Goal: Transaction & Acquisition: Book appointment/travel/reservation

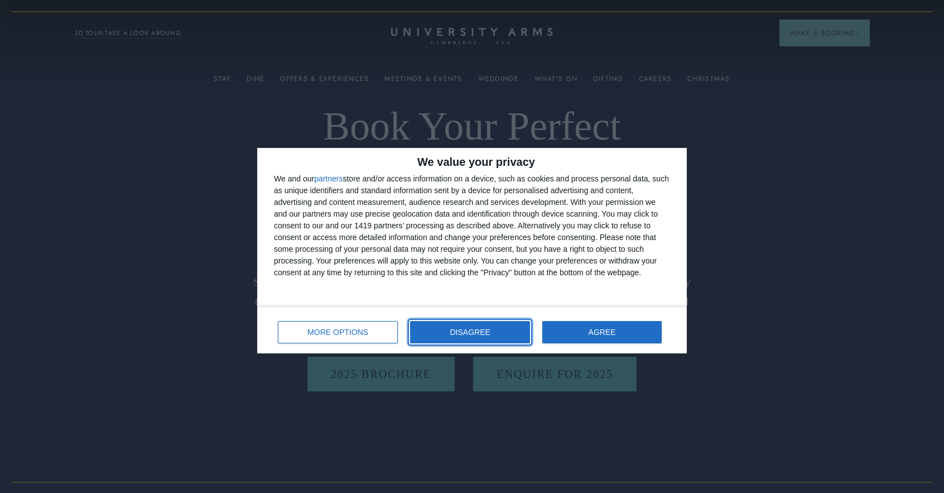
click at [512, 334] on button "DISAGREE" at bounding box center [470, 332] width 120 height 22
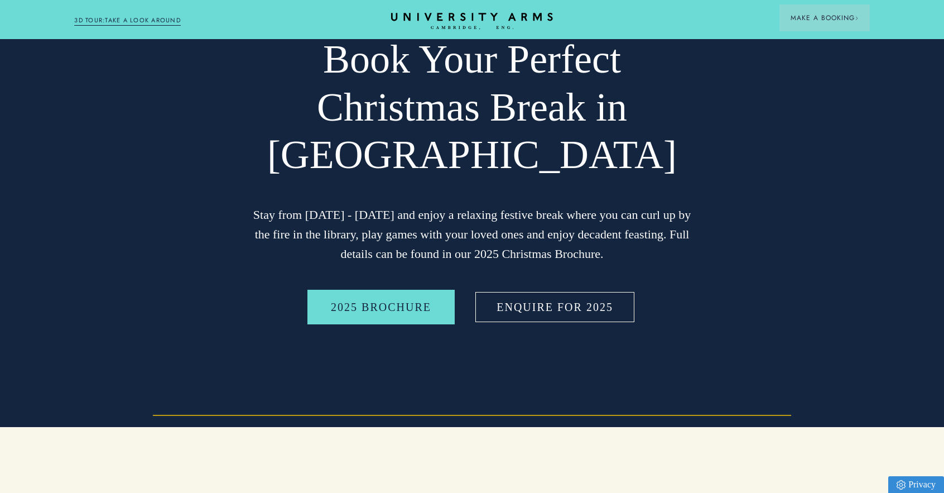
scroll to position [112, 0]
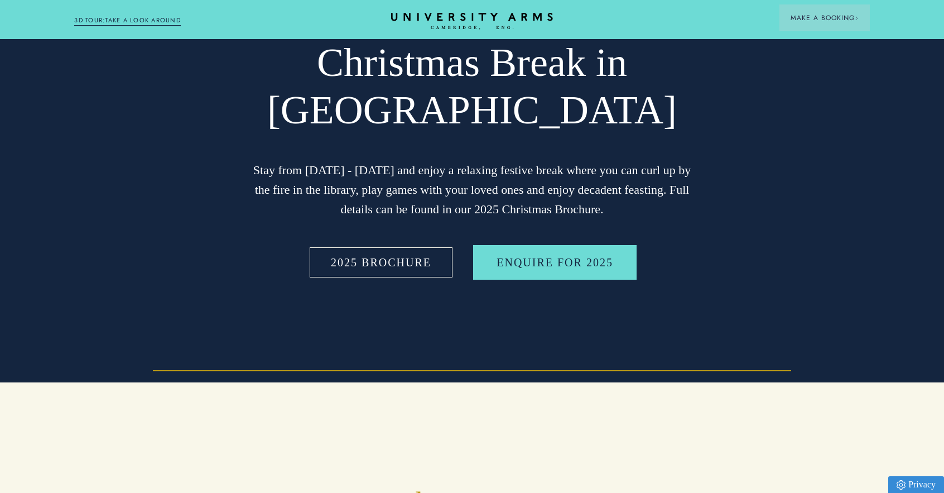
click at [422, 261] on link "2025 BROCHURE" at bounding box center [380, 262] width 147 height 35
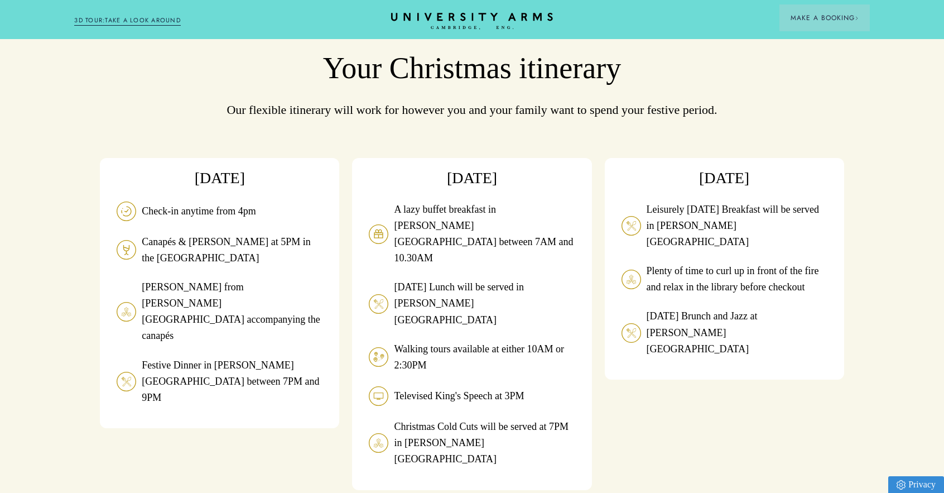
scroll to position [893, 0]
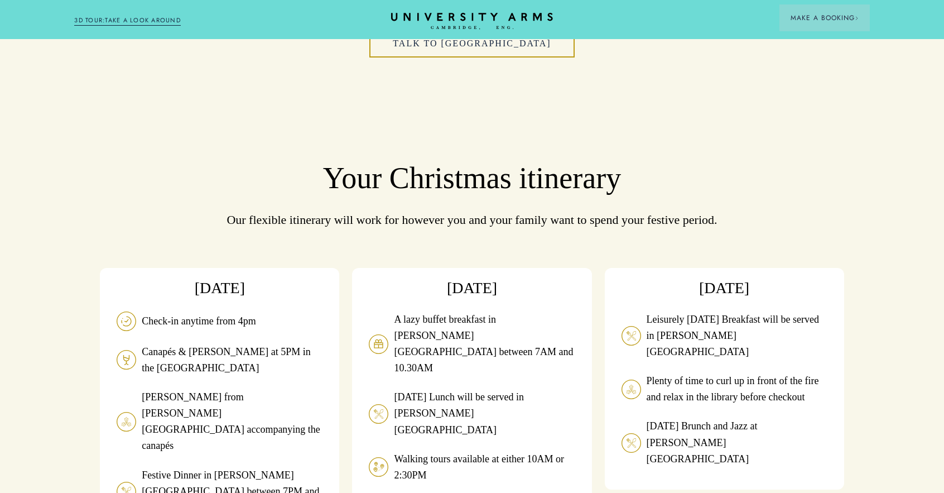
scroll to position [837, 0]
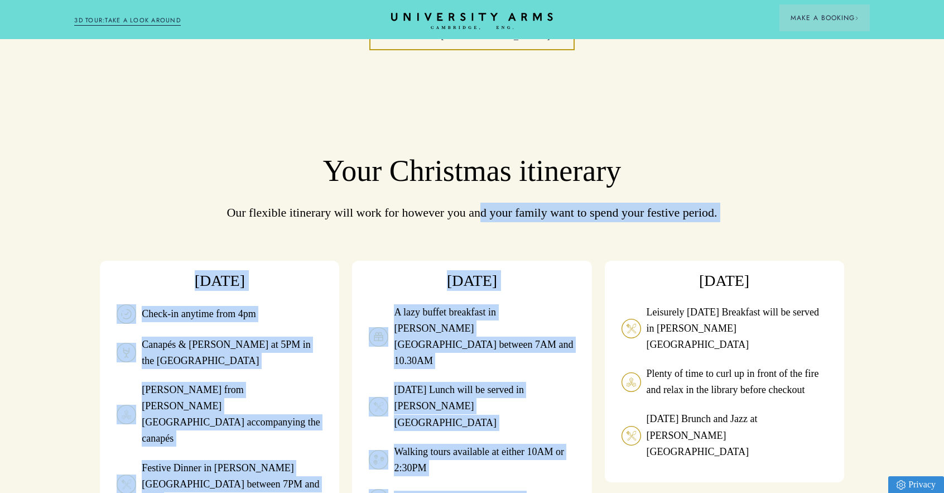
drag, startPoint x: 488, startPoint y: 167, endPoint x: 686, endPoint y: 205, distance: 201.8
click at [686, 205] on div "Your Christmas itinerary Our flexible itinerary will work for however you and y…" at bounding box center [472, 412] width 744 height 519
click at [768, 203] on p "Our flexible itinerary will work for however you and your family want to spend …" at bounding box center [472, 213] width 595 height 20
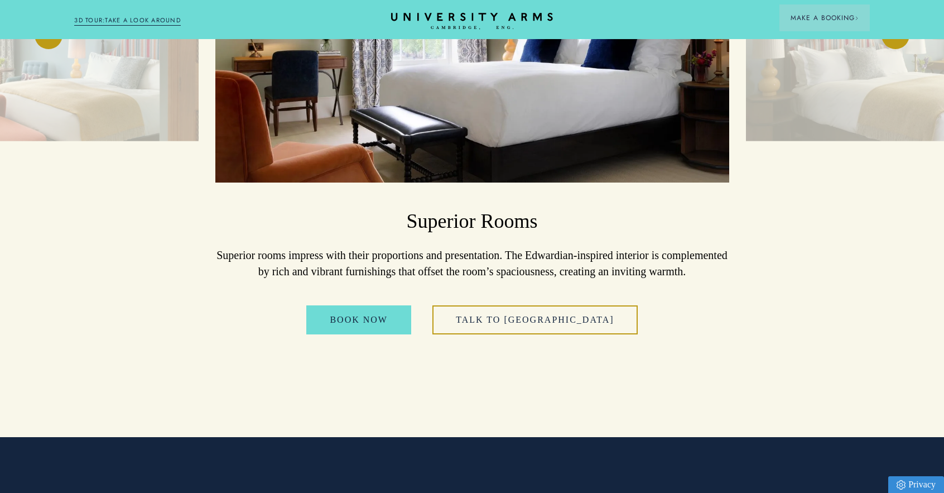
scroll to position [1562, 0]
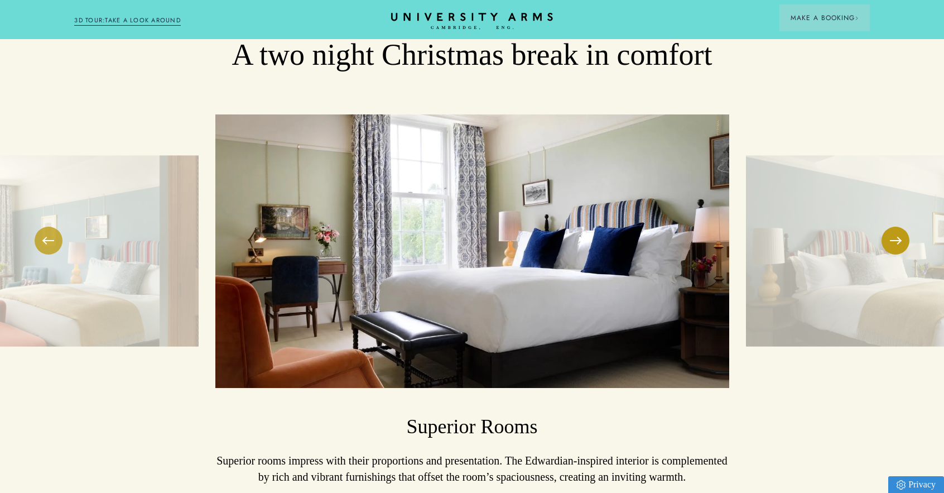
click at [51, 227] on button at bounding box center [49, 241] width 28 height 28
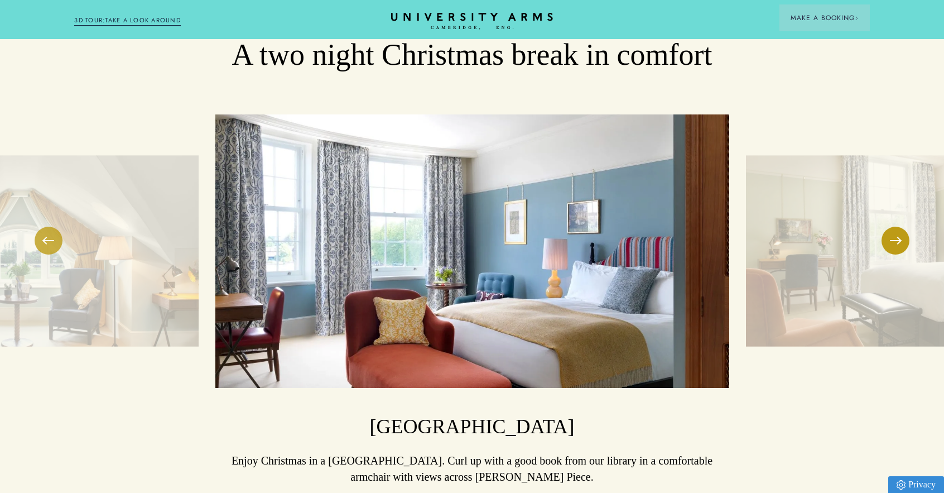
click at [55, 227] on button at bounding box center [49, 241] width 28 height 28
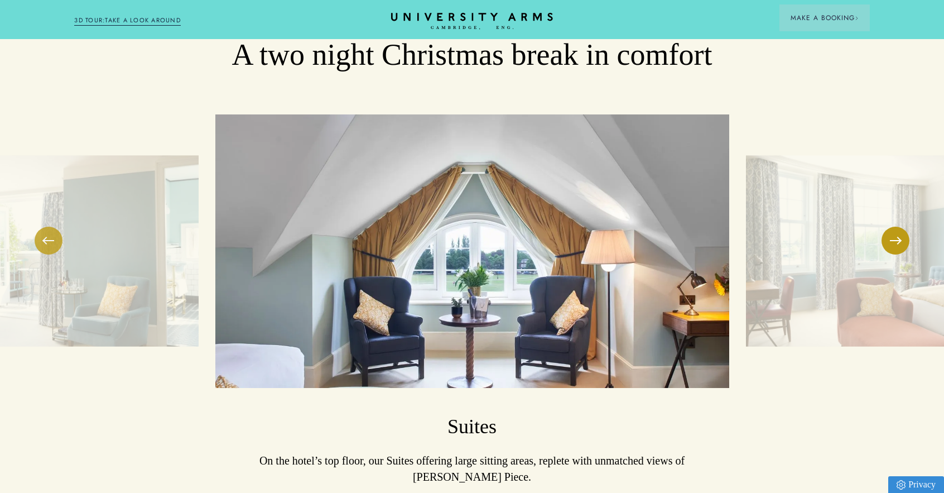
click at [55, 227] on button at bounding box center [49, 241] width 28 height 28
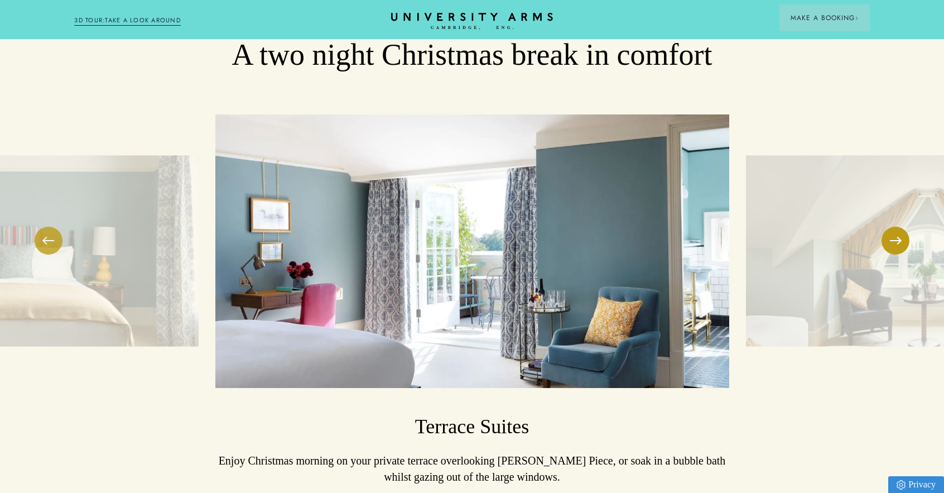
click at [56, 227] on button at bounding box center [49, 241] width 28 height 28
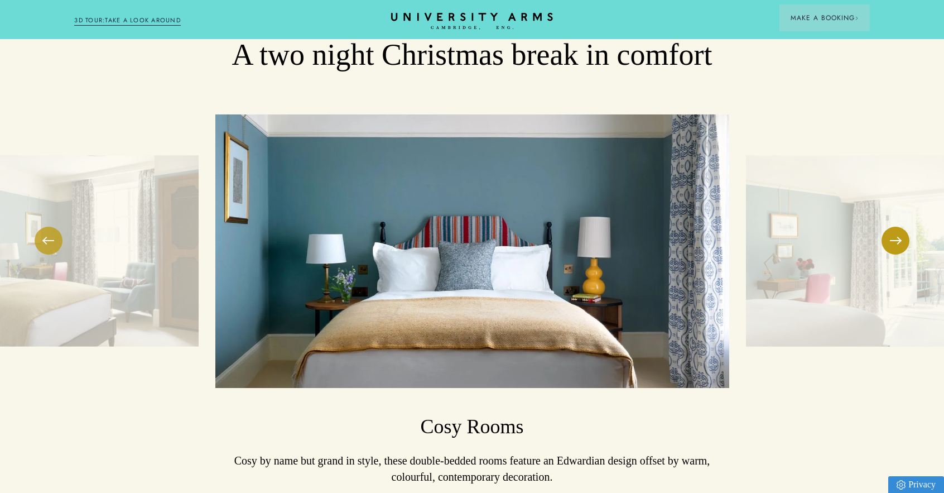
click at [56, 227] on button at bounding box center [49, 241] width 28 height 28
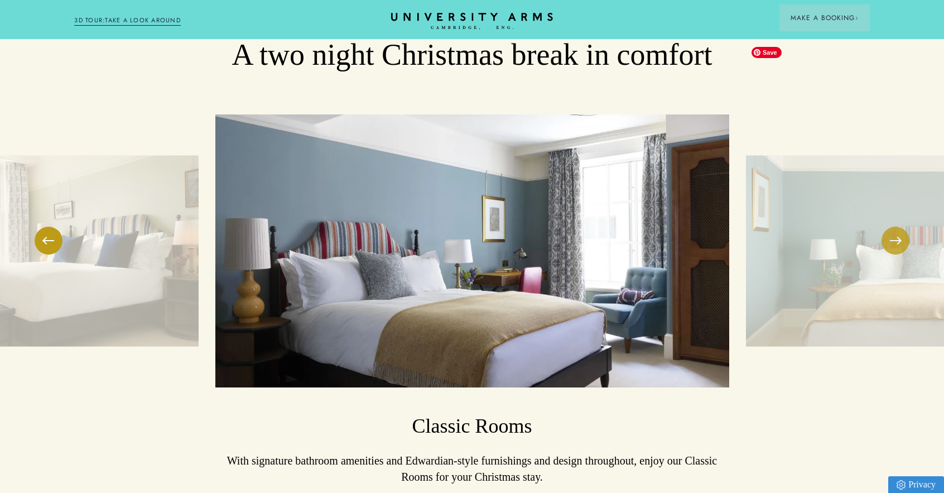
click at [906, 227] on button at bounding box center [896, 241] width 28 height 28
